Goal: Transaction & Acquisition: Obtain resource

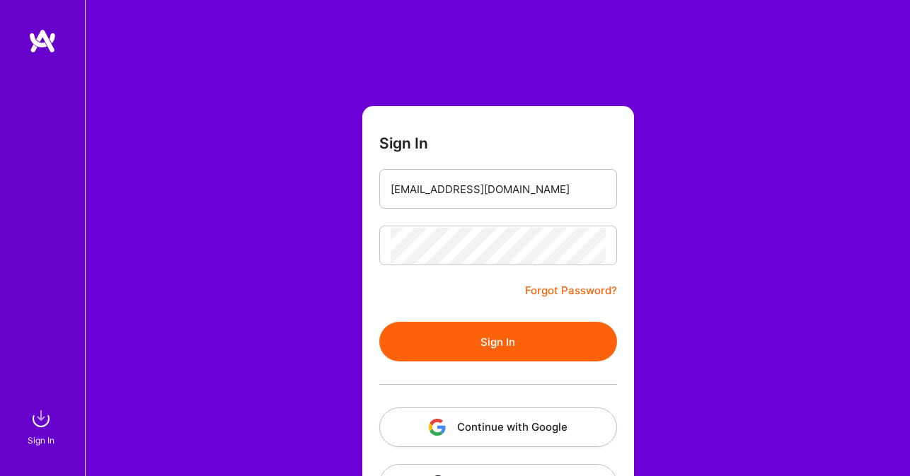
click at [498, 145] on form "Sign In [EMAIL_ADDRESS][DOMAIN_NAME] Forgot Password? Sign In Continue with Goo…" at bounding box center [498, 313] width 272 height 415
click at [490, 346] on button "Sign In" at bounding box center [498, 342] width 238 height 40
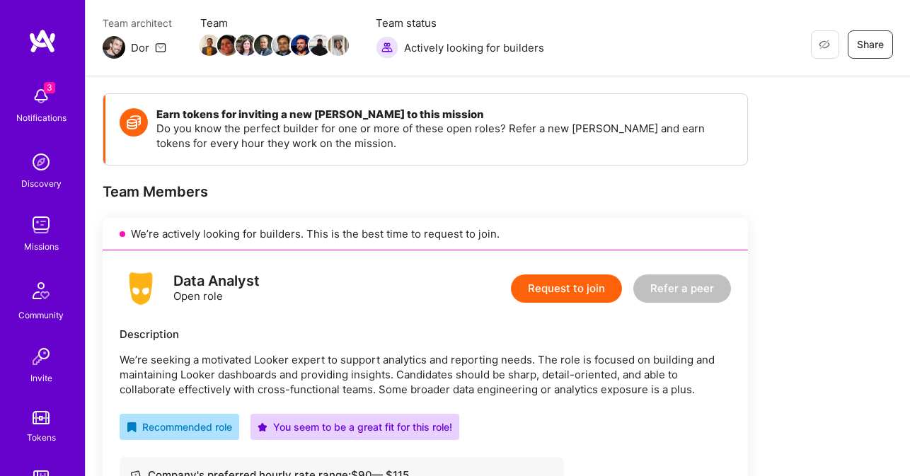
scroll to position [175, 0]
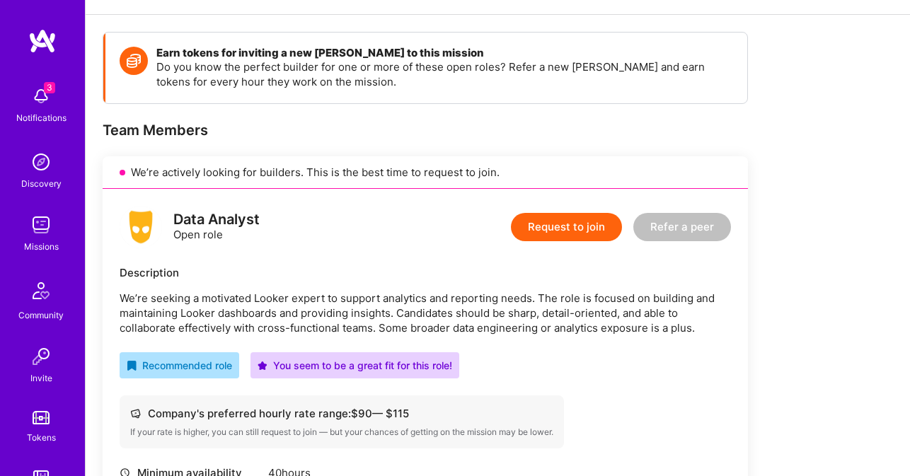
click at [222, 220] on div "Data Analyst" at bounding box center [216, 219] width 86 height 15
click at [203, 365] on div "Recommended role" at bounding box center [179, 365] width 105 height 15
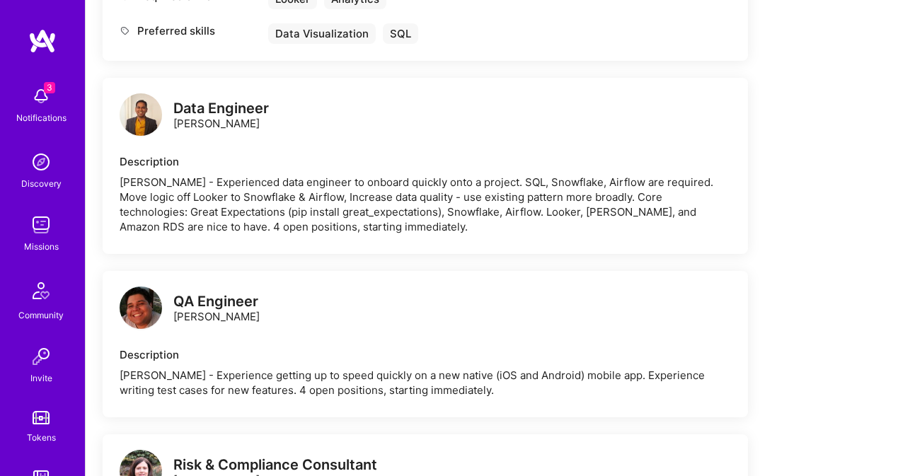
scroll to position [729, 0]
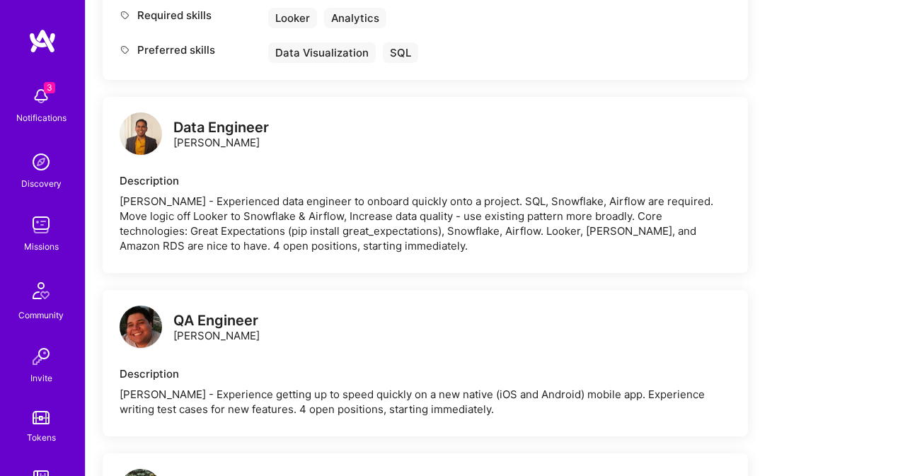
click at [343, 239] on div "[PERSON_NAME] - Experienced data engineer to onboard quickly onto a project. SQ…" at bounding box center [426, 223] width 612 height 59
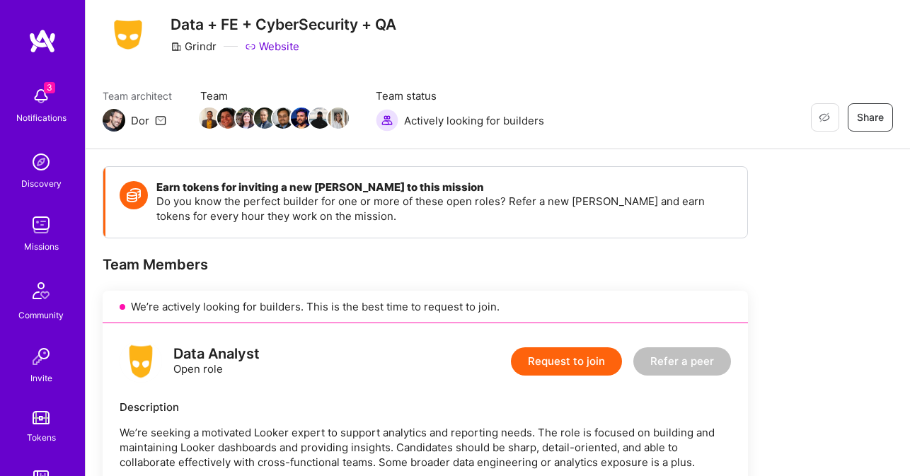
scroll to position [0, 0]
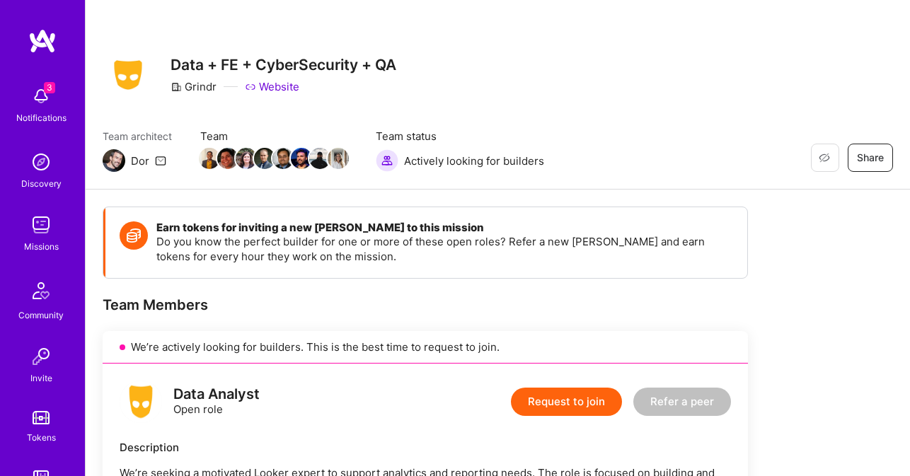
click at [878, 164] on span "Share" at bounding box center [870, 158] width 27 height 14
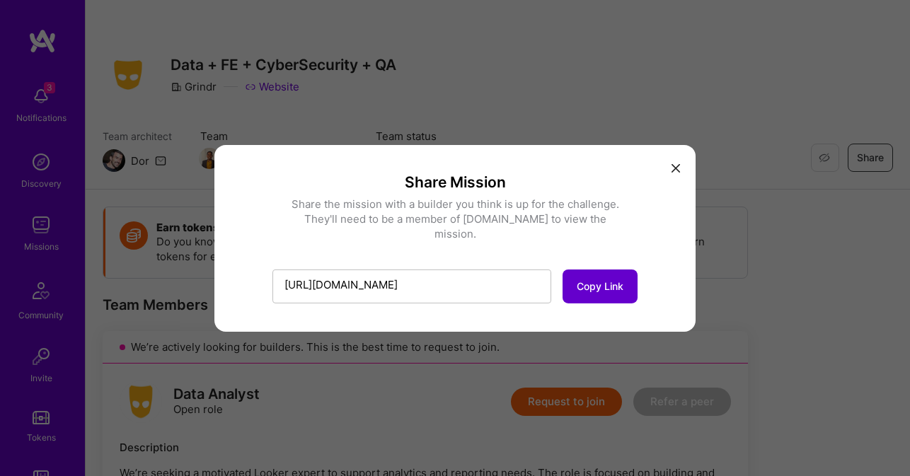
click at [594, 280] on span "Copy Link" at bounding box center [600, 287] width 47 height 14
click at [676, 173] on icon "modal" at bounding box center [676, 168] width 8 height 8
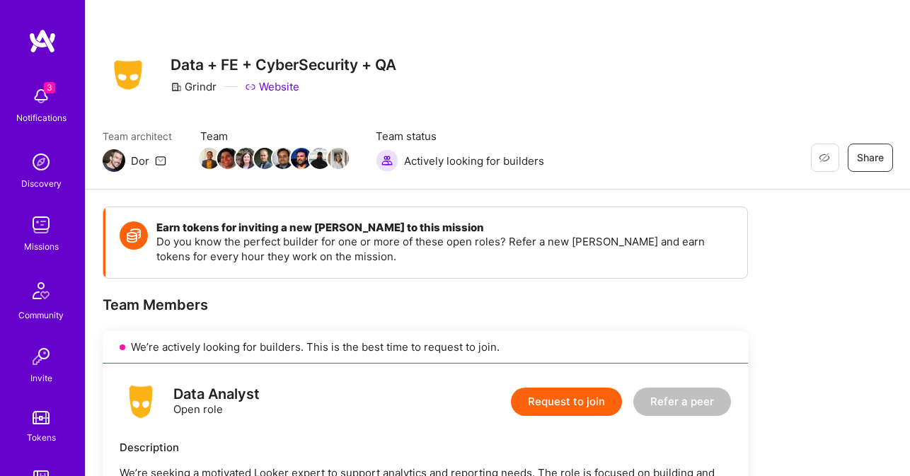
click at [384, 162] on img at bounding box center [387, 160] width 23 height 23
click at [396, 139] on span "Team status" at bounding box center [460, 136] width 168 height 15
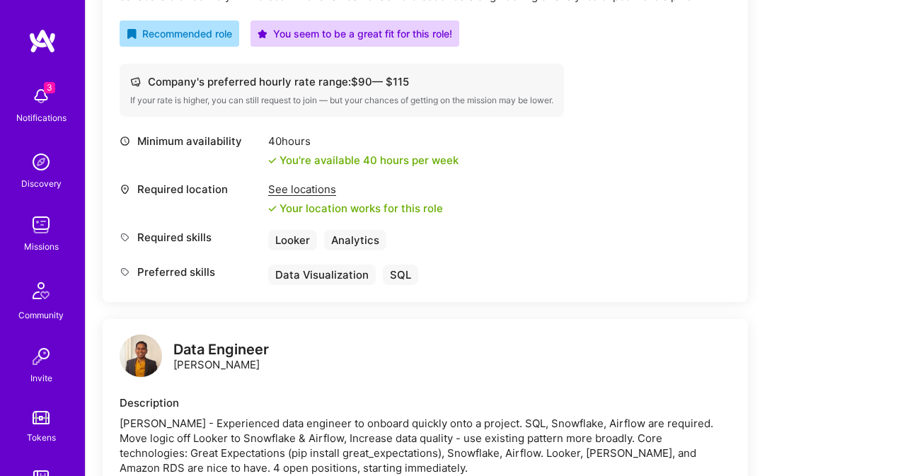
scroll to position [479, 0]
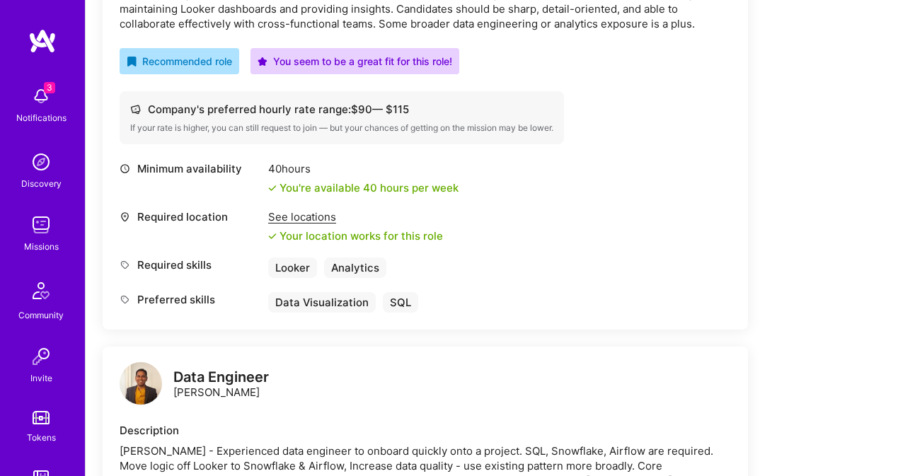
click at [280, 221] on div "See locations" at bounding box center [355, 217] width 175 height 15
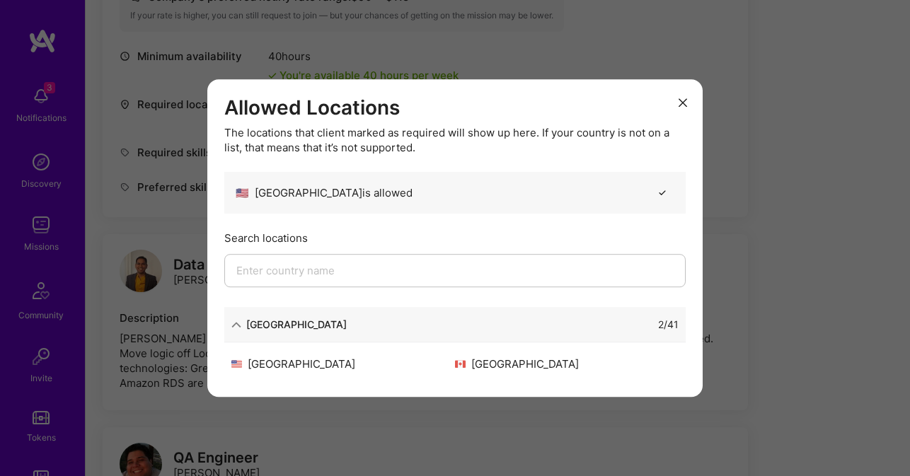
scroll to position [624, 0]
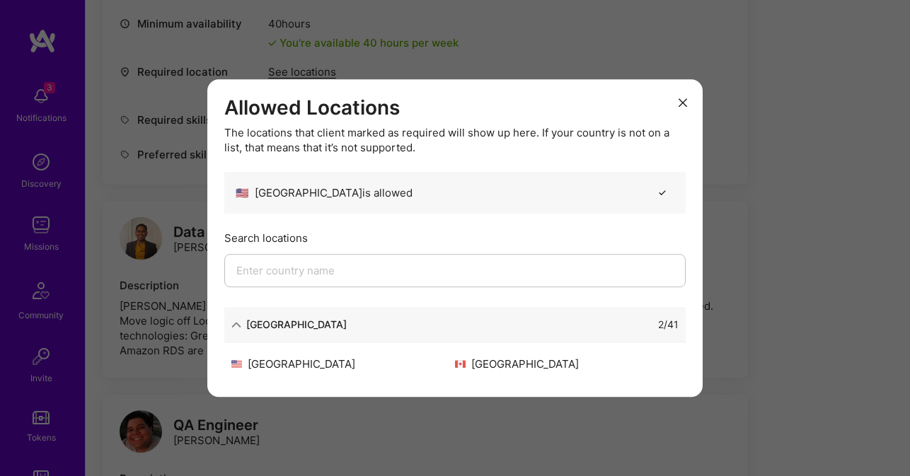
click at [677, 108] on button "modal" at bounding box center [683, 102] width 17 height 23
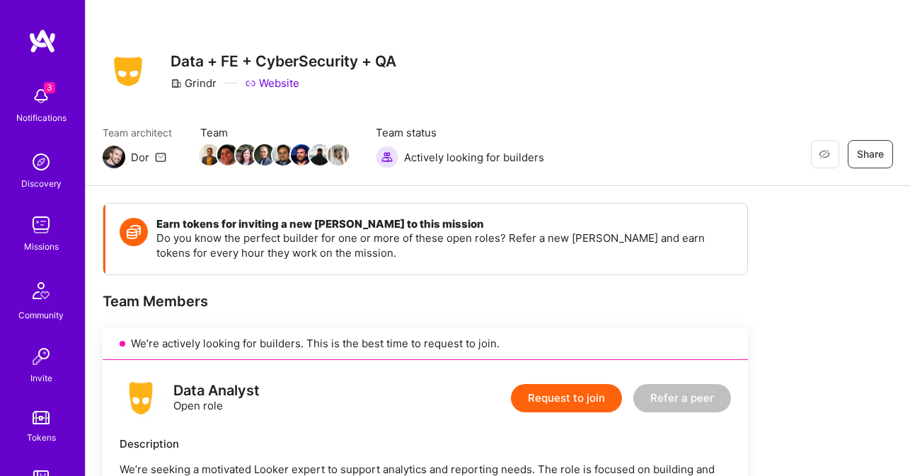
scroll to position [0, 0]
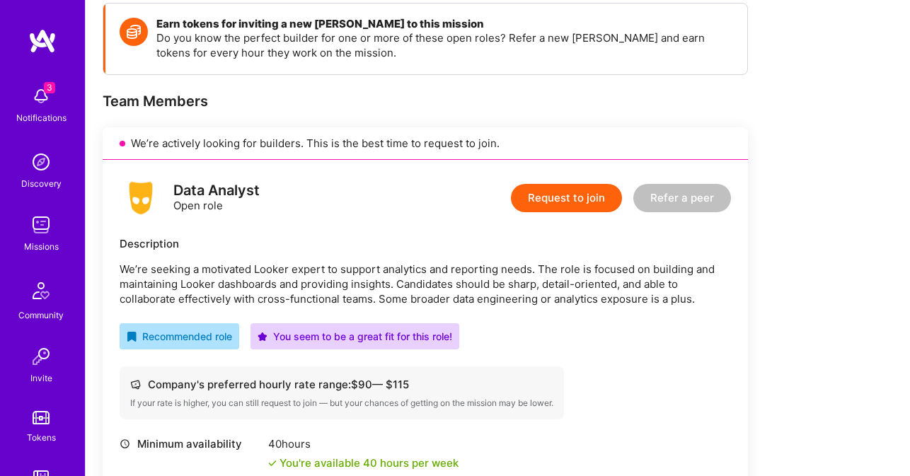
scroll to position [214, 0]
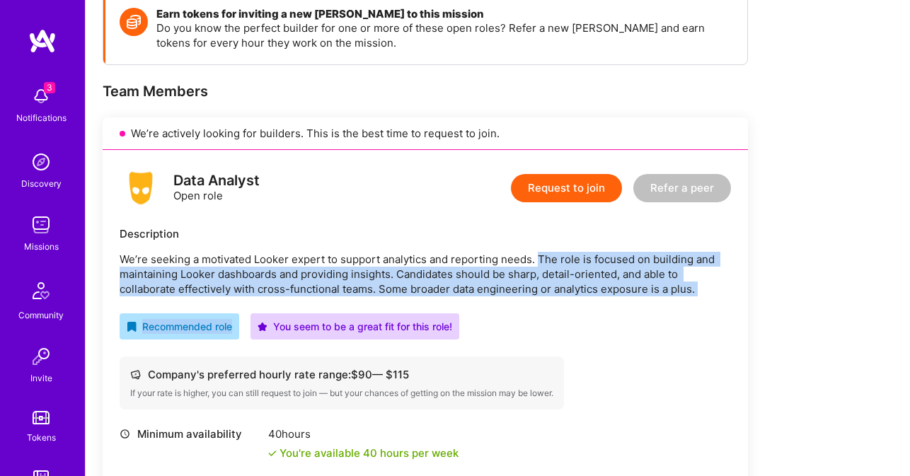
drag, startPoint x: 539, startPoint y: 256, endPoint x: 572, endPoint y: 297, distance: 52.4
click at [572, 297] on div "Data Analyst Open role Request to join Refer a peer Description We’re seeking a…" at bounding box center [426, 372] width 646 height 445
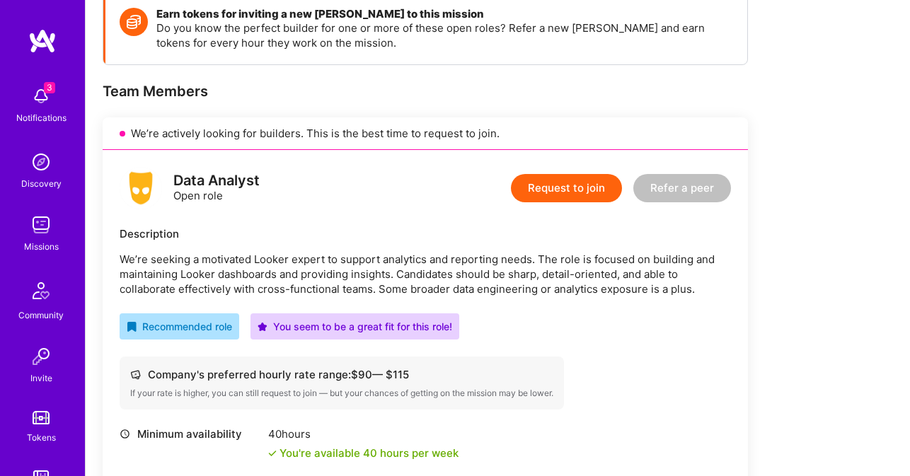
click at [583, 314] on div "Recommended role You seem to be a great fit for this role!" at bounding box center [426, 327] width 612 height 26
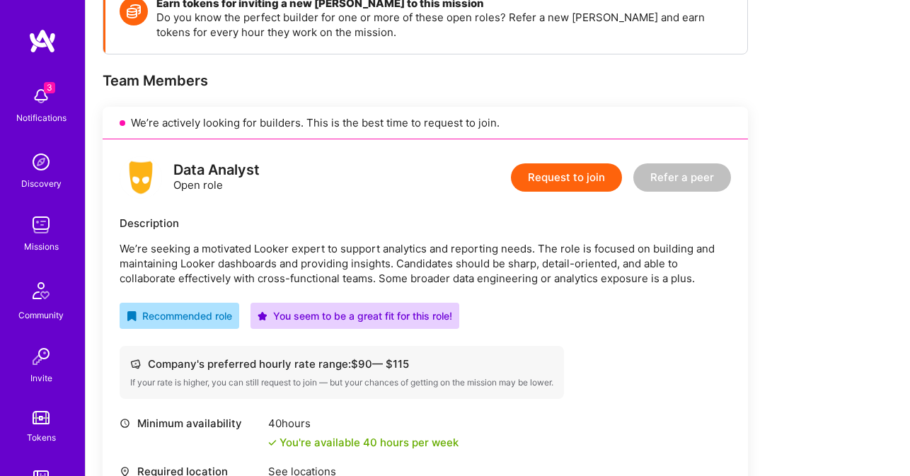
drag, startPoint x: 394, startPoint y: 267, endPoint x: 433, endPoint y: 290, distance: 45.4
click at [433, 290] on div "Data Analyst Open role Request to join Refer a peer Description We’re seeking a…" at bounding box center [426, 361] width 646 height 445
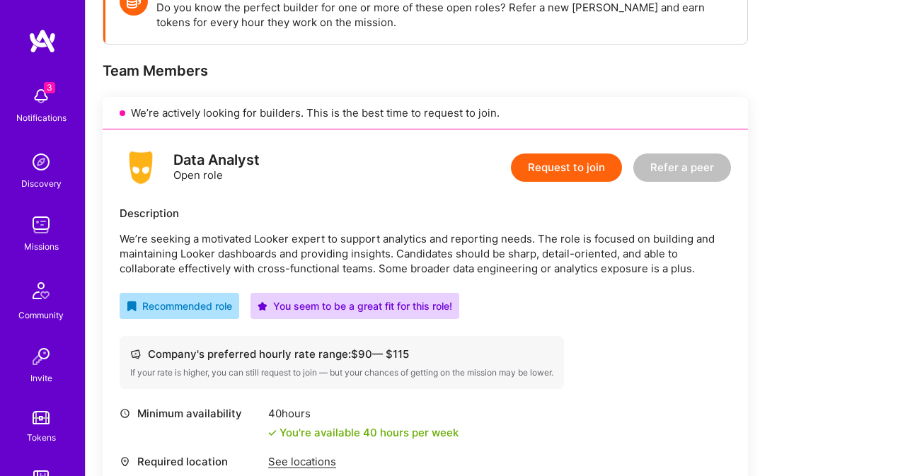
scroll to position [237, 0]
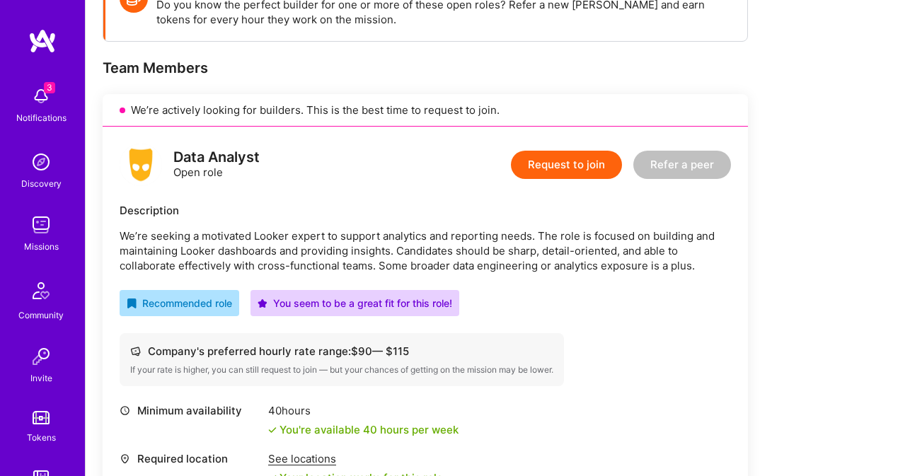
click at [290, 265] on p "We’re seeking a motivated Looker expert to support analytics and reporting need…" at bounding box center [426, 251] width 612 height 45
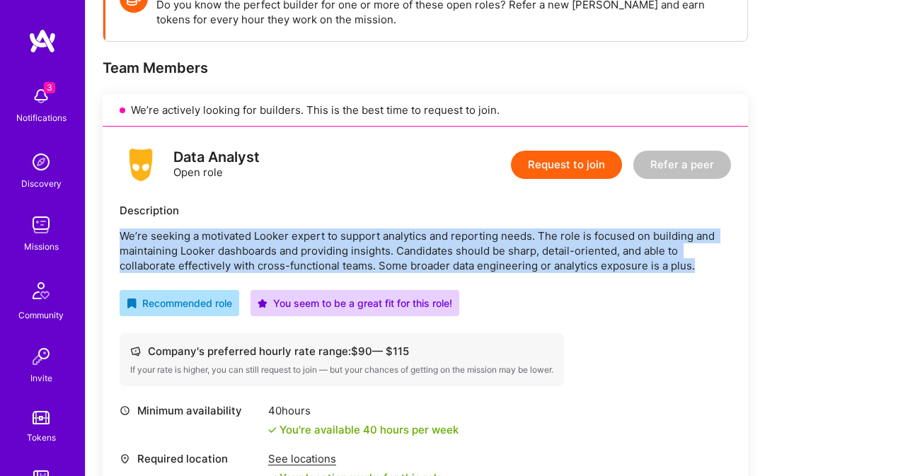
click at [290, 265] on p "We’re seeking a motivated Looker expert to support analytics and reporting need…" at bounding box center [426, 251] width 612 height 45
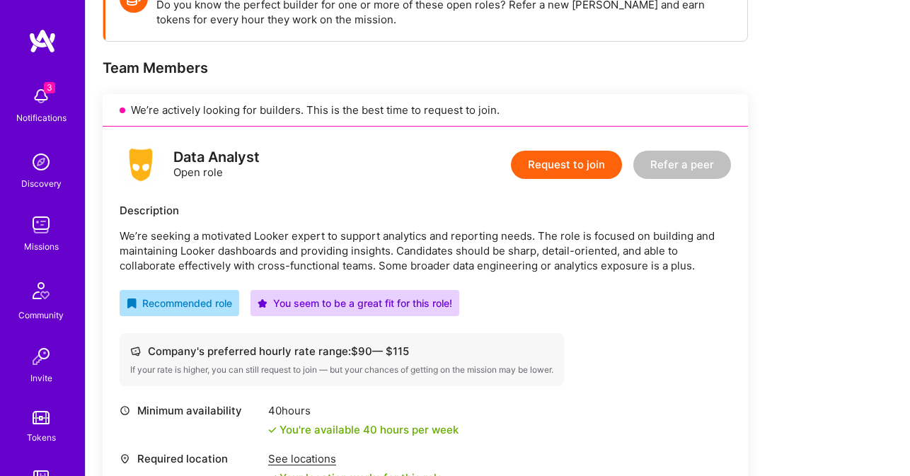
click at [516, 291] on div "Recommended role You seem to be a great fit for this role!" at bounding box center [426, 303] width 612 height 26
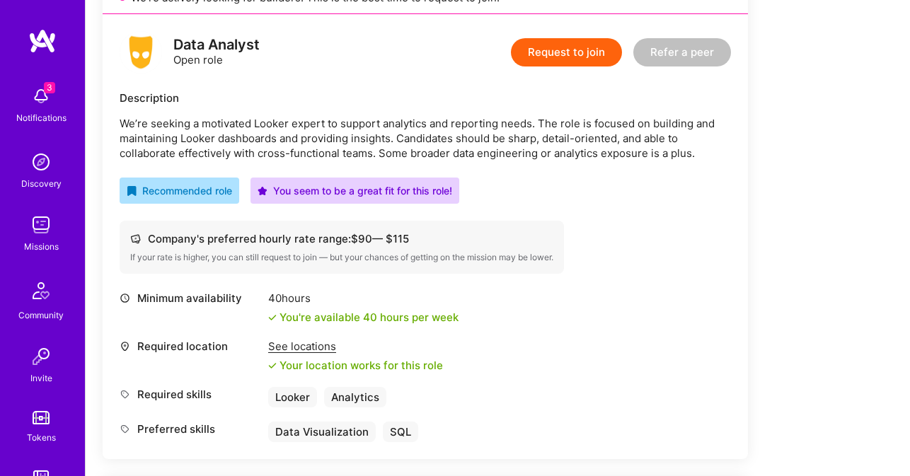
scroll to position [369, 0]
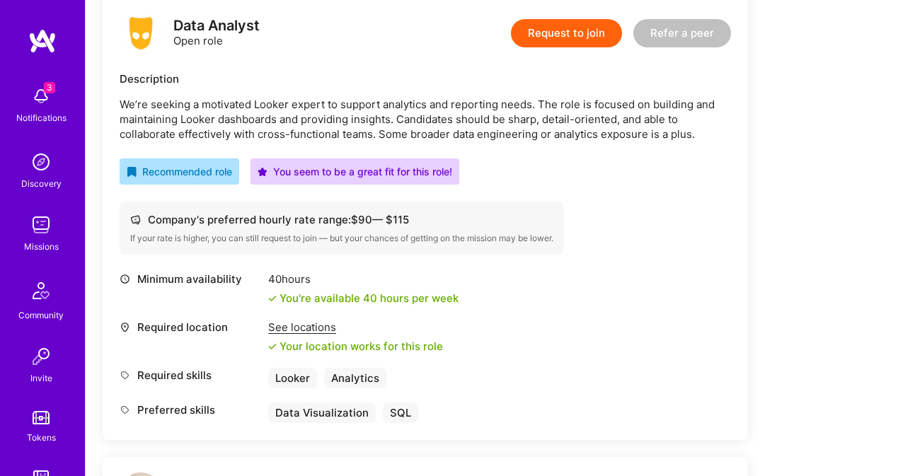
click at [286, 379] on div "Looker" at bounding box center [292, 378] width 49 height 21
click at [474, 408] on div "Preferred skills Data Visualization SQL" at bounding box center [426, 413] width 612 height 21
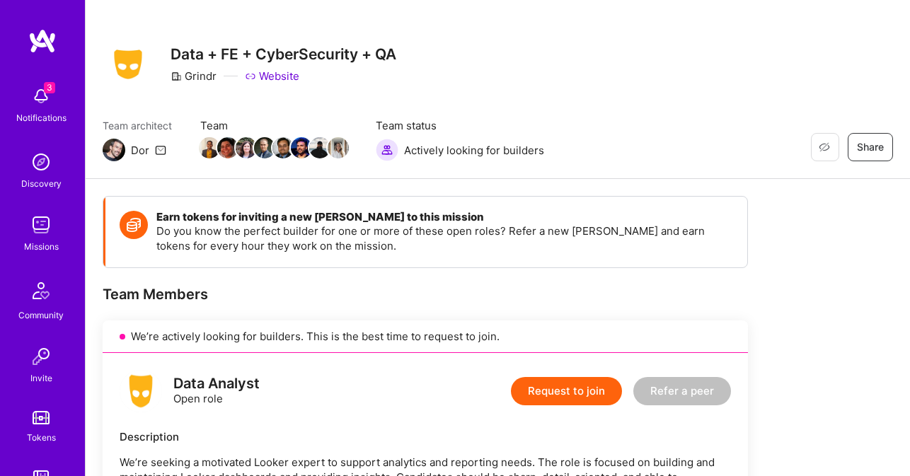
scroll to position [0, 0]
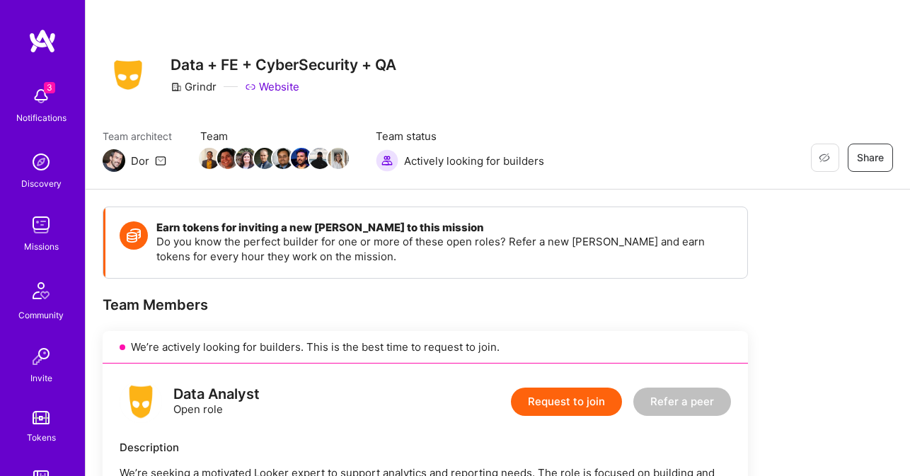
click at [385, 227] on h4 "Earn tokens for inviting a new [PERSON_NAME] to this mission" at bounding box center [444, 228] width 577 height 13
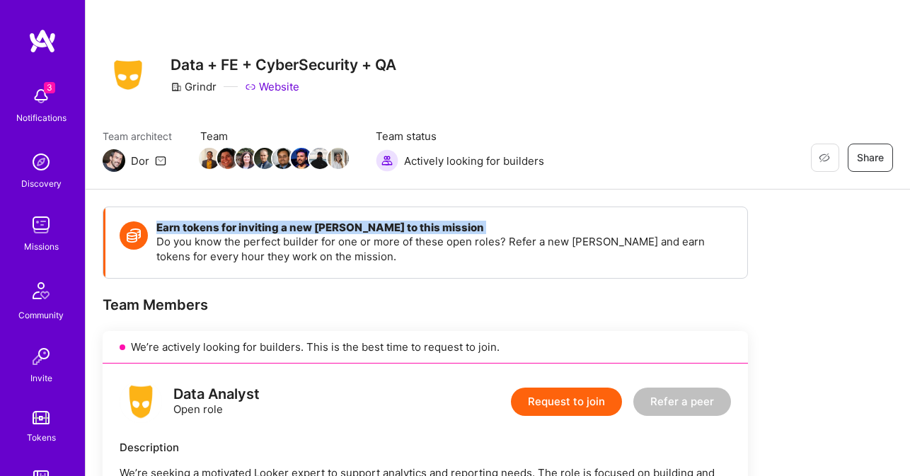
click at [385, 227] on h4 "Earn tokens for inviting a new [PERSON_NAME] to this mission" at bounding box center [444, 228] width 577 height 13
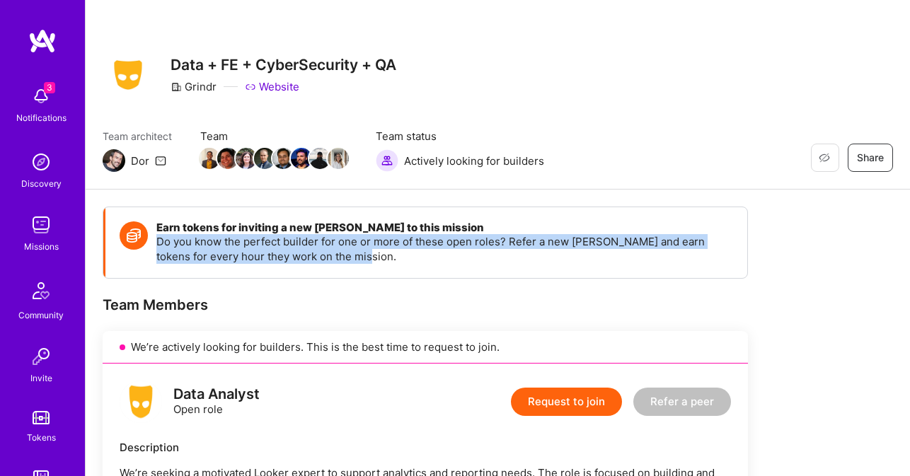
drag, startPoint x: 354, startPoint y: 258, endPoint x: 158, endPoint y: 241, distance: 196.8
click at [158, 241] on p "Do you know the perfect builder for one or more of these open roles? Refer a ne…" at bounding box center [444, 249] width 577 height 30
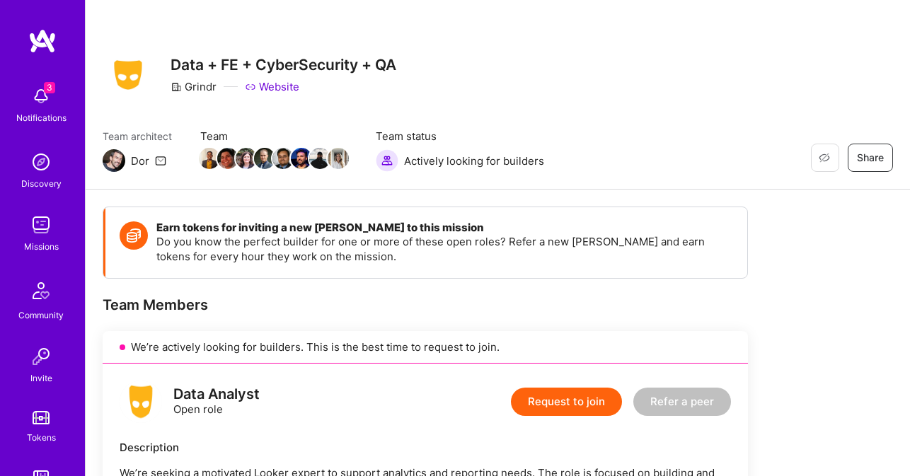
click at [278, 302] on div "Team Members" at bounding box center [426, 305] width 646 height 18
